Goal: Ask a question

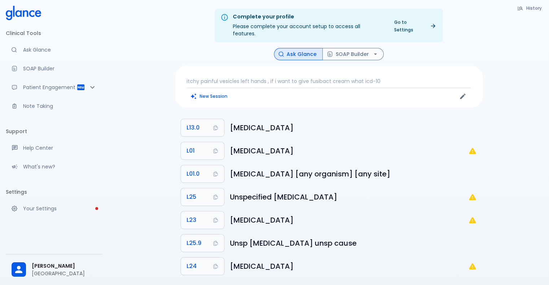
click at [268, 78] on p "itchy painful vesicles left hands , if i want to give fusibact cream what icd-10" at bounding box center [328, 81] width 284 height 7
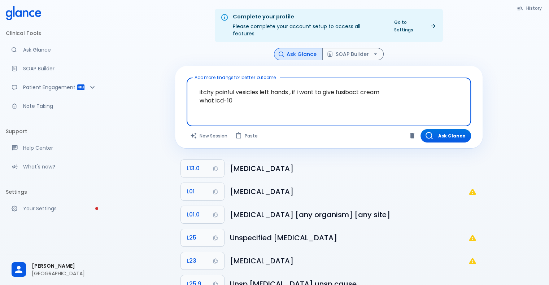
drag, startPoint x: 248, startPoint y: 99, endPoint x: 180, endPoint y: 66, distance: 76.1
click at [180, 66] on div "Add more findings for better outcome itchy painful vesicles left hands , if i w…" at bounding box center [328, 107] width 307 height 82
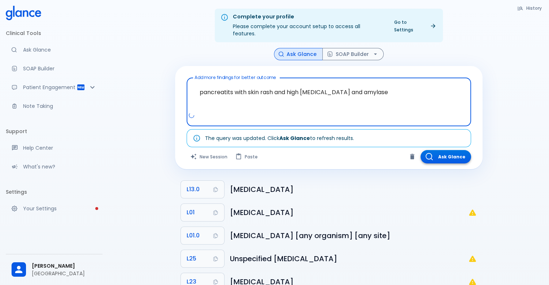
type textarea "pancreatits with skin rash and high [MEDICAL_DATA] and amylase"
click at [439, 150] on button "Ask Glance" at bounding box center [445, 156] width 51 height 13
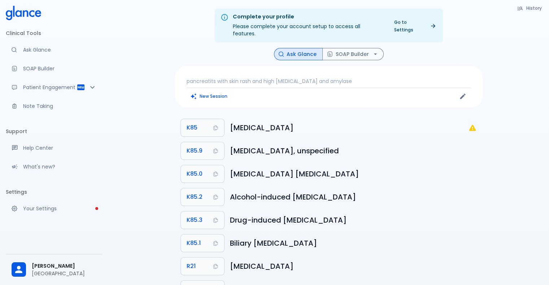
click at [69, 275] on p "[GEOGRAPHIC_DATA]" at bounding box center [64, 273] width 65 height 7
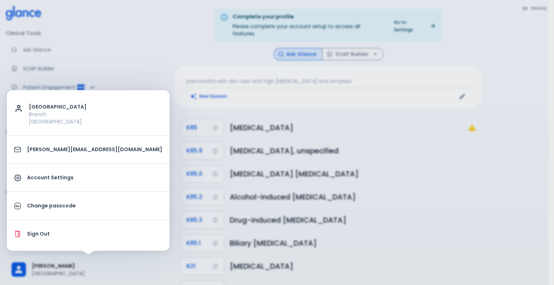
click at [112, 101] on div at bounding box center [277, 142] width 554 height 285
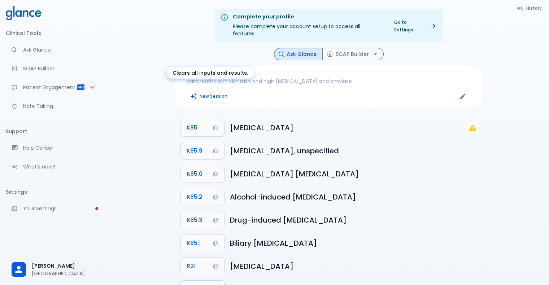
click at [215, 93] on button "New Session" at bounding box center [208, 96] width 45 height 10
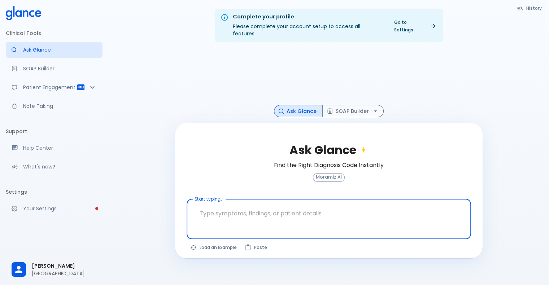
click at [229, 202] on textarea "Start typing..." at bounding box center [329, 213] width 274 height 23
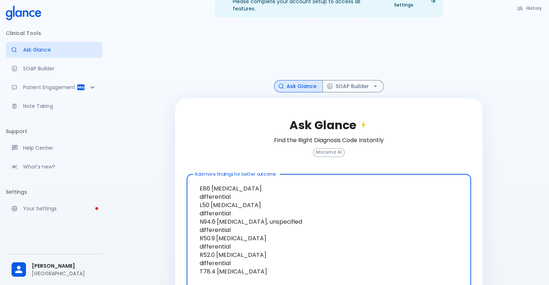
scroll to position [60, 0]
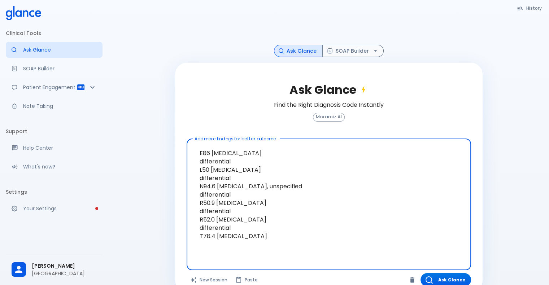
paste textarea "generlized skin rashes irritation itching nausea PEDC-100 [MEDICAL_DATA], no [M…"
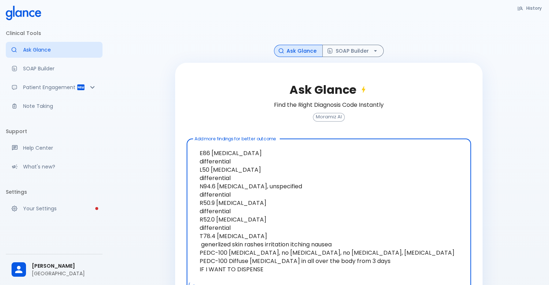
paste textarea "Solucortef 100mg"
paste textarea "Histop 4 Mg 20 Tab"
paste textarea "Predo 15Mg/5Ml Syp 120 Ml"
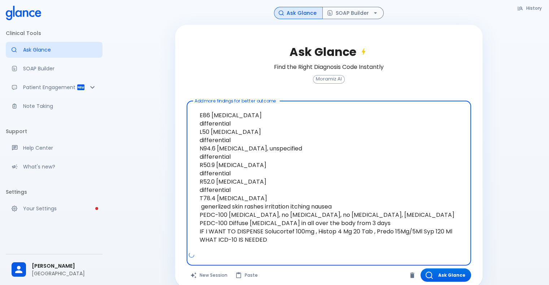
scroll to position [102, 0]
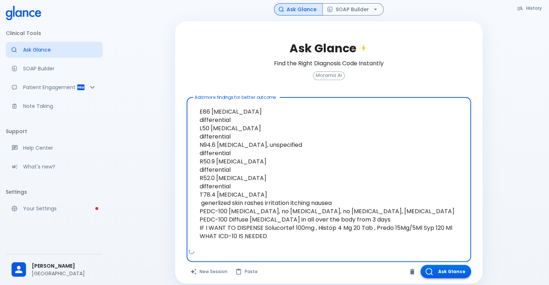
type textarea "E86 [MEDICAL_DATA] differential L50 [MEDICAL_DATA] differential N94.6 [MEDICAL_…"
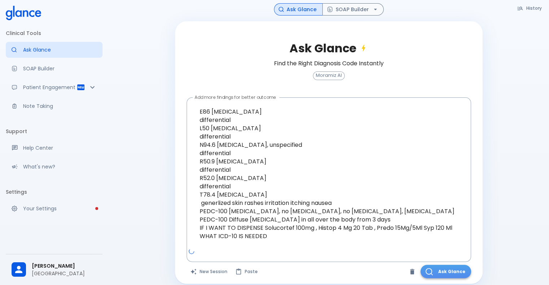
click at [441, 265] on button "Ask Glance" at bounding box center [445, 271] width 51 height 13
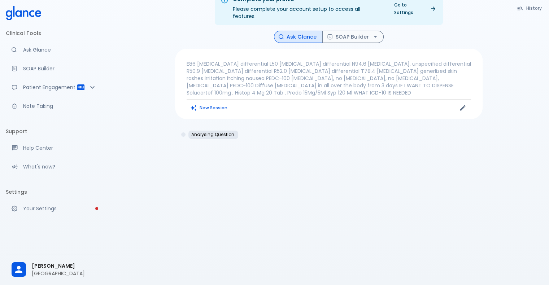
scroll to position [17, 0]
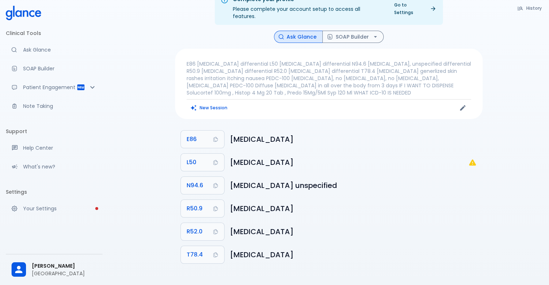
click at [388, 60] on p "E86 [MEDICAL_DATA] differential L50 [MEDICAL_DATA] differential N94.6 [MEDICAL_…" at bounding box center [328, 78] width 284 height 36
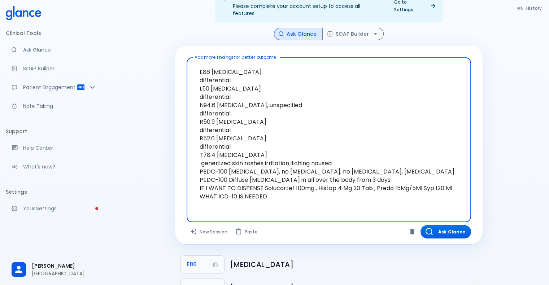
drag, startPoint x: 272, startPoint y: 148, endPoint x: 194, endPoint y: 60, distance: 118.1
click at [194, 61] on textarea "E86 [MEDICAL_DATA] differential L50 [MEDICAL_DATA] differential N94.6 [MEDICAL_…" at bounding box center [329, 134] width 274 height 147
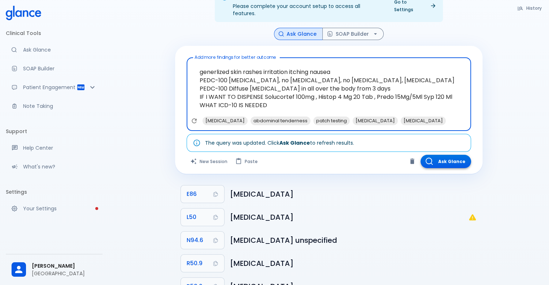
type textarea "generlized skin rashes irritation itching nausea PEDC-100 [MEDICAL_DATA], no [M…"
click at [440, 156] on button "Ask Glance" at bounding box center [445, 161] width 51 height 13
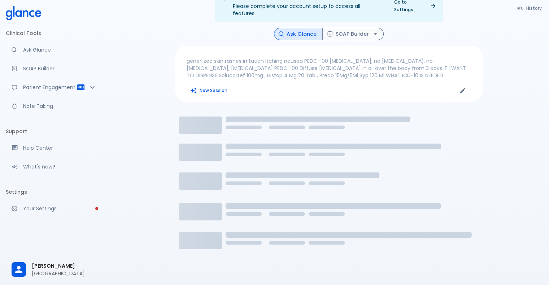
scroll to position [17, 0]
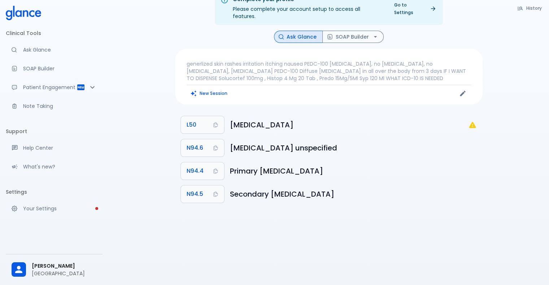
click at [410, 70] on p "generlized skin rashes irritation itching nausea PEDC-100 [MEDICAL_DATA], no [M…" at bounding box center [328, 71] width 284 height 22
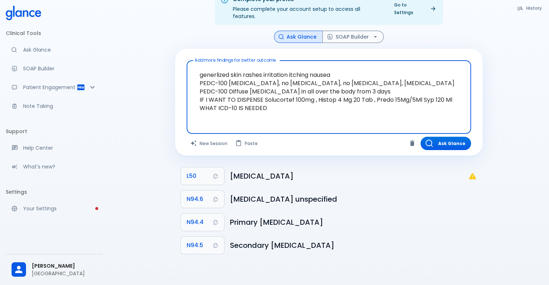
drag, startPoint x: 272, startPoint y: 110, endPoint x: 190, endPoint y: 63, distance: 93.9
click at [190, 63] on div "generlized skin rashes irritation itching nausea PEDC-100 [MEDICAL_DATA], no [M…" at bounding box center [328, 97] width 284 height 74
